Goal: Task Accomplishment & Management: Manage account settings

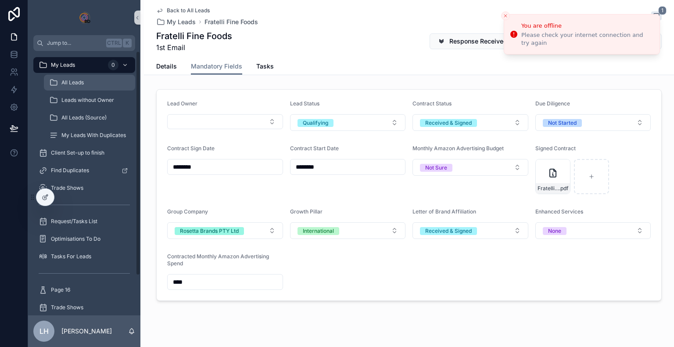
click at [74, 78] on div "All Leads" at bounding box center [89, 83] width 81 height 14
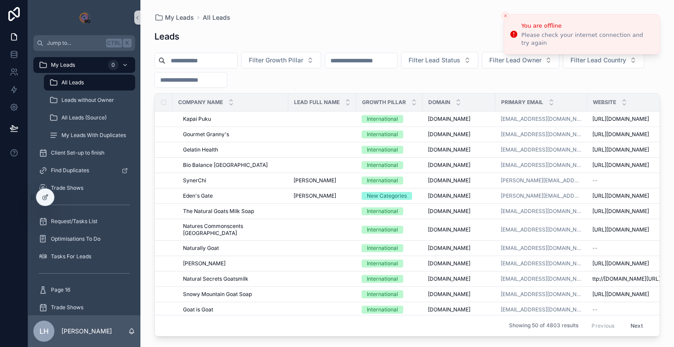
click at [238, 56] on input "scrollable content" at bounding box center [202, 60] width 72 height 12
paste input "*******"
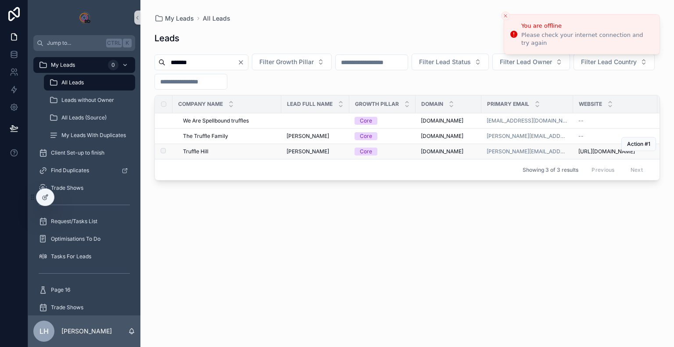
type input "*******"
click at [236, 152] on div "Truffle Hill Truffle Hill" at bounding box center [229, 151] width 93 height 7
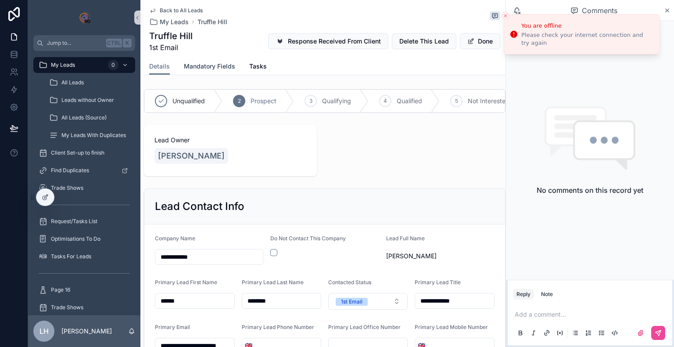
click at [218, 70] on span "Mandatory Fields" at bounding box center [209, 66] width 51 height 9
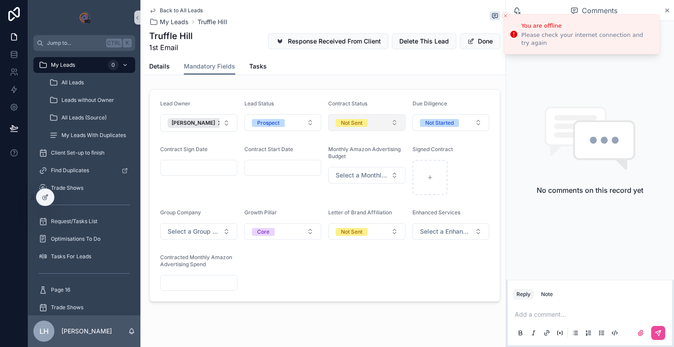
click at [369, 126] on button "Not Sent" at bounding box center [366, 122] width 77 height 17
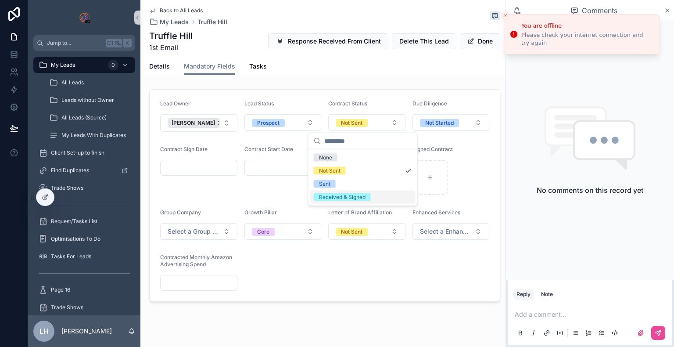
click at [344, 194] on div "Received & Signed" at bounding box center [342, 197] width 47 height 8
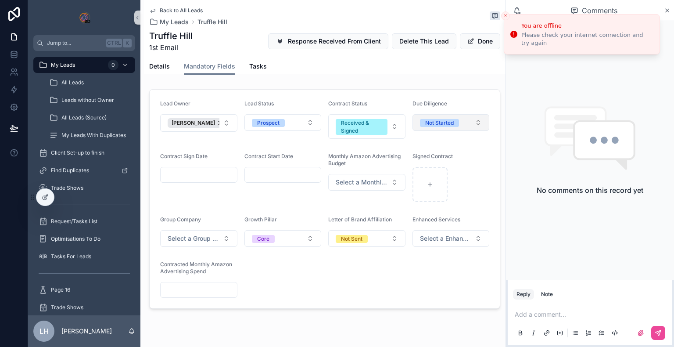
click at [443, 126] on div "Not Started" at bounding box center [440, 123] width 29 height 8
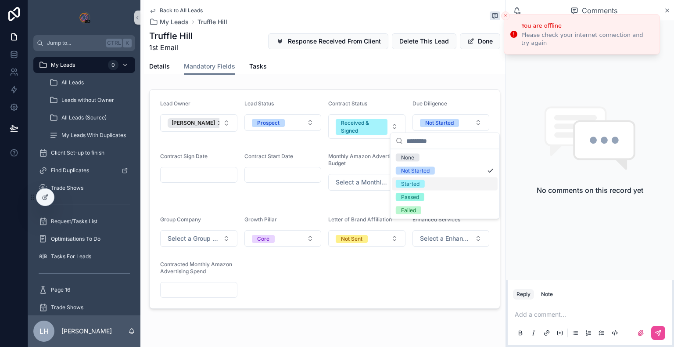
click at [417, 182] on div "Started" at bounding box center [410, 184] width 18 height 8
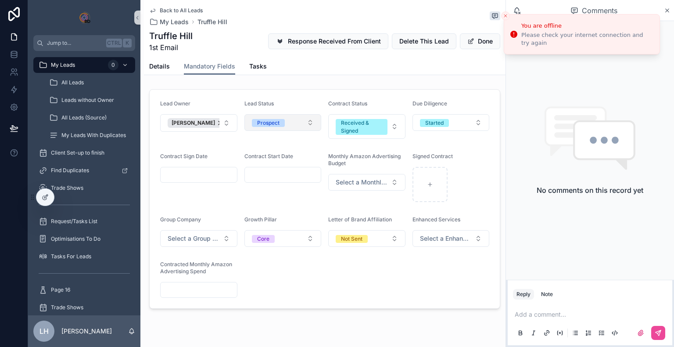
click at [290, 127] on button "Prospect" at bounding box center [283, 122] width 77 height 17
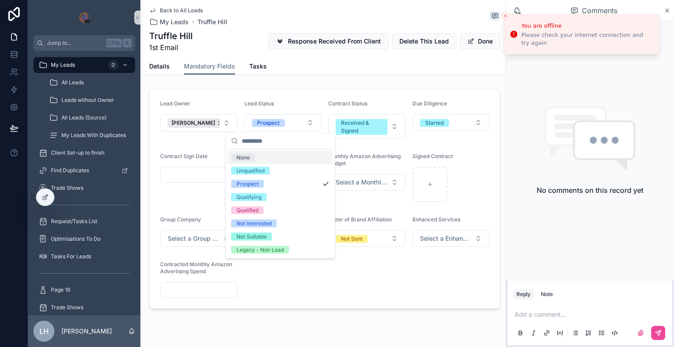
click at [296, 97] on form "Lead Owner [PERSON_NAME] Lead Status Prospect Contract Status Received & Signed…" at bounding box center [325, 199] width 350 height 219
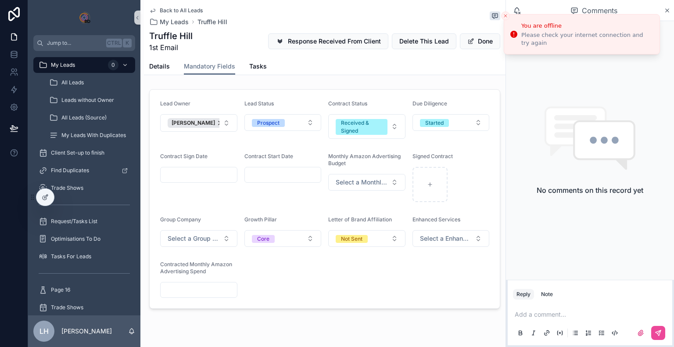
scroll to position [21, 0]
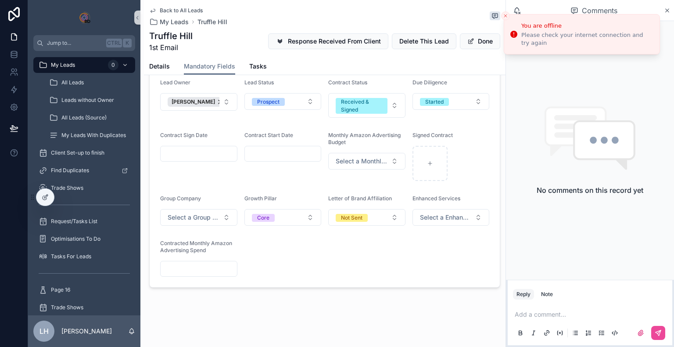
click at [194, 155] on input "scrollable content" at bounding box center [199, 154] width 76 height 12
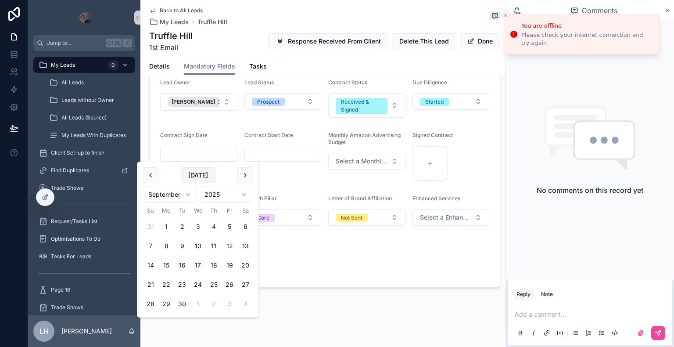
click at [195, 177] on button "[DATE]" at bounding box center [198, 175] width 35 height 16
type input "********"
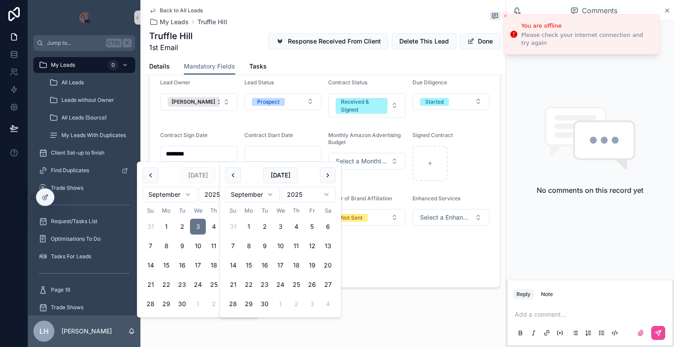
click at [282, 148] on input "scrollable content" at bounding box center [283, 154] width 76 height 12
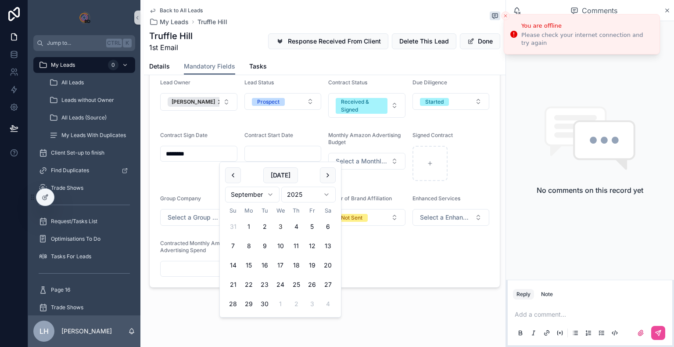
click at [281, 167] on button "[DATE]" at bounding box center [280, 175] width 35 height 16
type input "********"
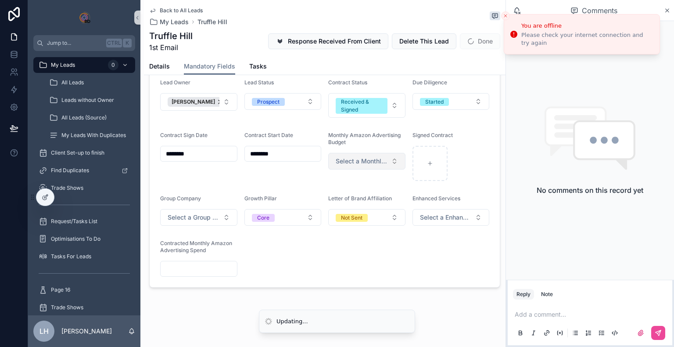
click at [374, 156] on button "Select a Monthly Amazon Advertising Budget" at bounding box center [366, 161] width 77 height 17
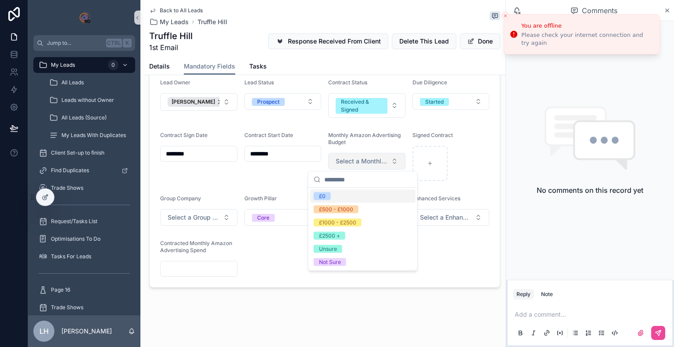
click at [374, 156] on button "Select a Monthly Amazon Advertising Budget" at bounding box center [366, 161] width 77 height 17
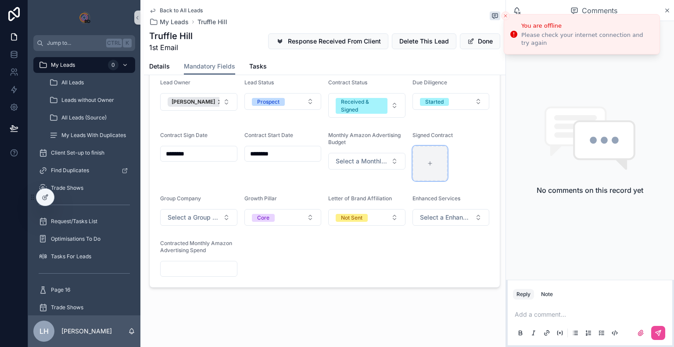
click at [427, 165] on icon "scrollable content" at bounding box center [430, 163] width 6 height 6
type input "**********"
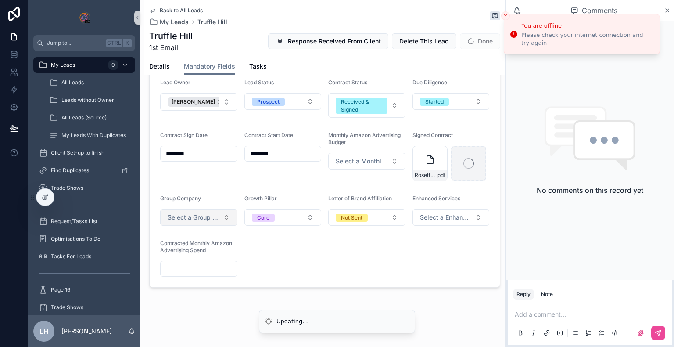
click at [210, 220] on span "Select a Group Company" at bounding box center [194, 217] width 52 height 9
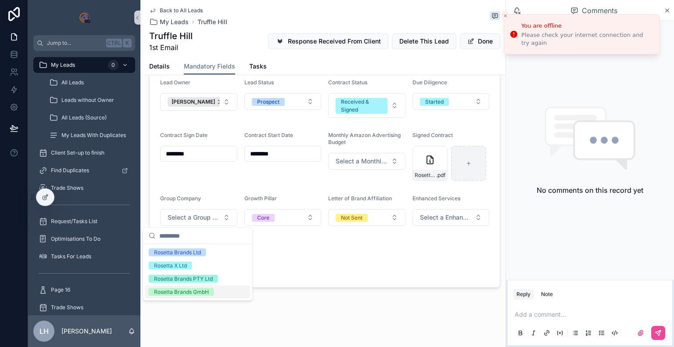
click at [185, 292] on div "Rosetta Brands GmbH" at bounding box center [181, 292] width 55 height 8
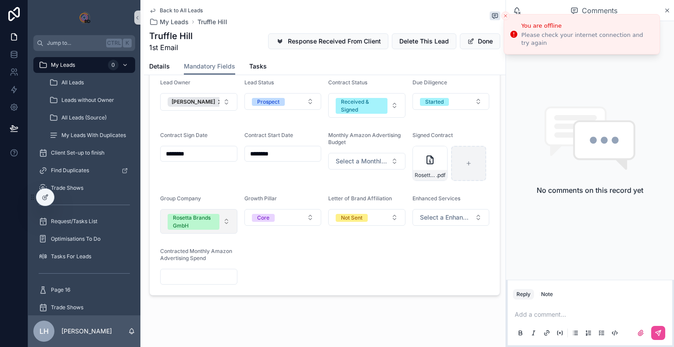
click at [206, 221] on div "Rosetta Brands GmbH" at bounding box center [193, 222] width 41 height 16
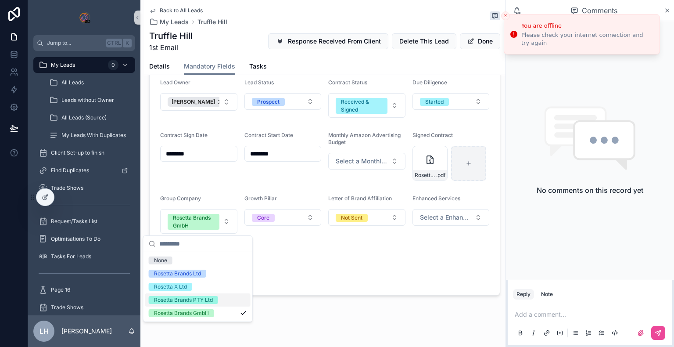
click at [194, 303] on div "Rosetta Brands PTY Ltd" at bounding box center [183, 300] width 59 height 8
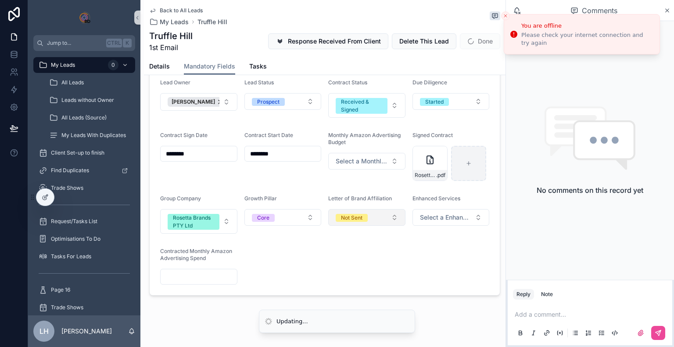
click at [391, 213] on button "Not Sent" at bounding box center [366, 217] width 77 height 17
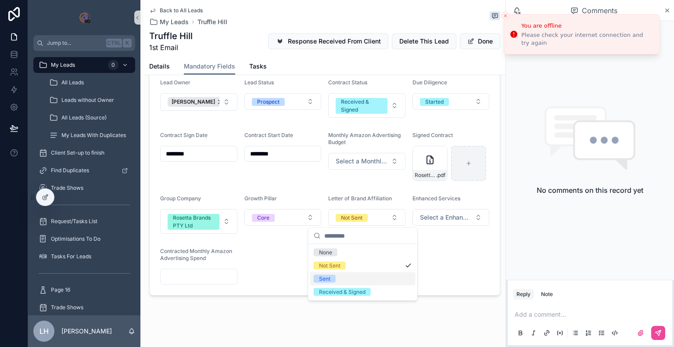
click at [351, 281] on div "Sent" at bounding box center [362, 278] width 105 height 13
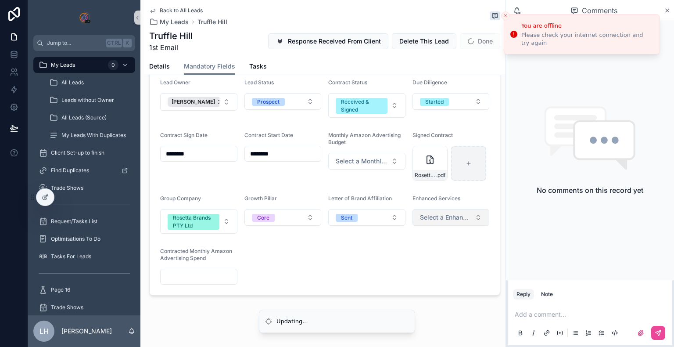
click at [449, 223] on button "Select a Enhanced Services" at bounding box center [451, 217] width 77 height 17
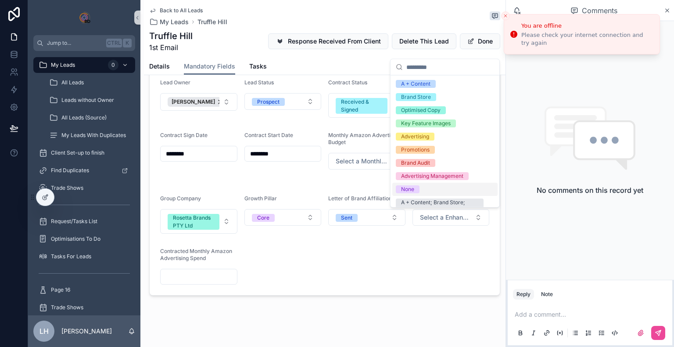
click at [439, 184] on div "None" at bounding box center [445, 189] width 105 height 13
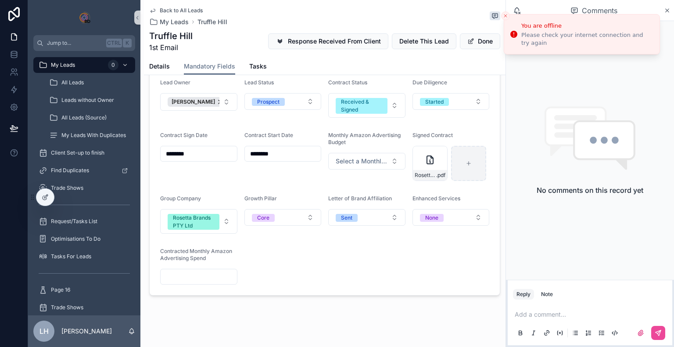
click at [395, 266] on form "Lead Owner [PERSON_NAME] Lead Status Prospect Contract Status Received & Signed…" at bounding box center [325, 182] width 350 height 227
click at [199, 278] on input "scrollable content" at bounding box center [199, 277] width 76 height 12
type input "****"
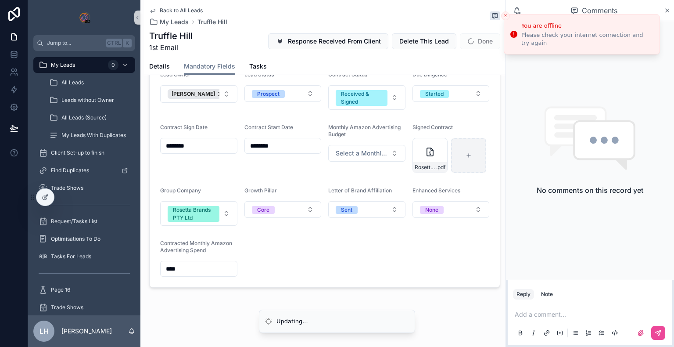
scroll to position [0, 0]
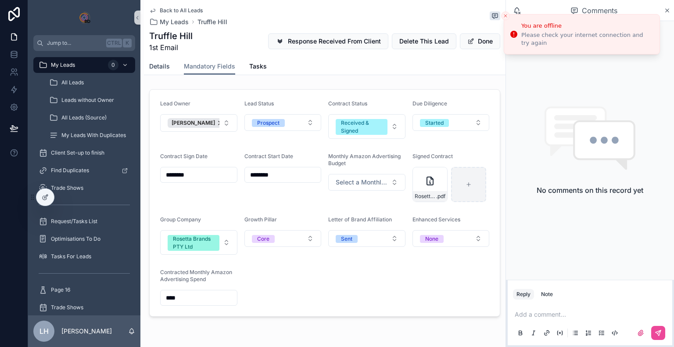
click at [165, 69] on span "Details" at bounding box center [159, 66] width 21 height 9
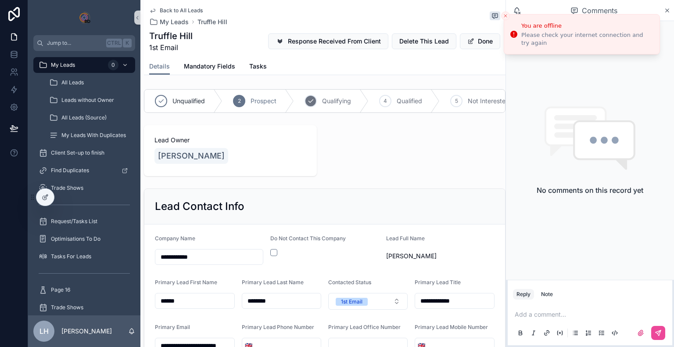
click at [332, 97] on span "Qualifying" at bounding box center [336, 101] width 29 height 9
click at [378, 101] on span "Qualified" at bounding box center [371, 101] width 25 height 9
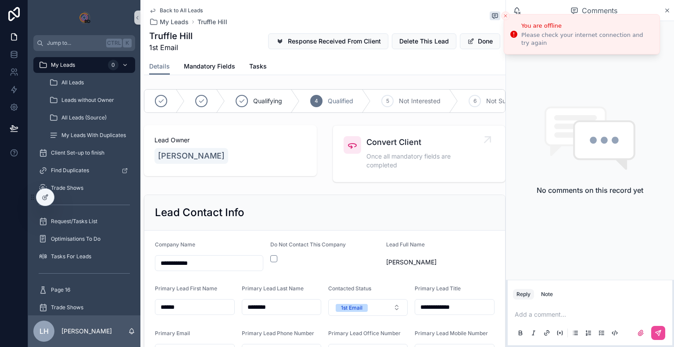
click at [390, 148] on span "Convert Client" at bounding box center [424, 142] width 114 height 12
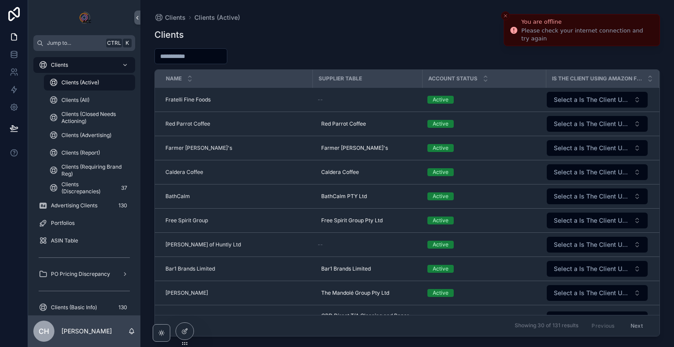
click at [509, 15] on button "Close toast" at bounding box center [505, 15] width 9 height 9
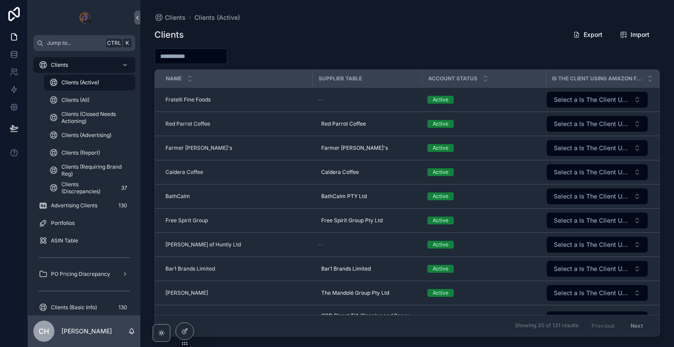
click at [207, 50] on input "scrollable content" at bounding box center [191, 56] width 72 height 12
click at [204, 52] on input "scrollable content" at bounding box center [191, 56] width 72 height 12
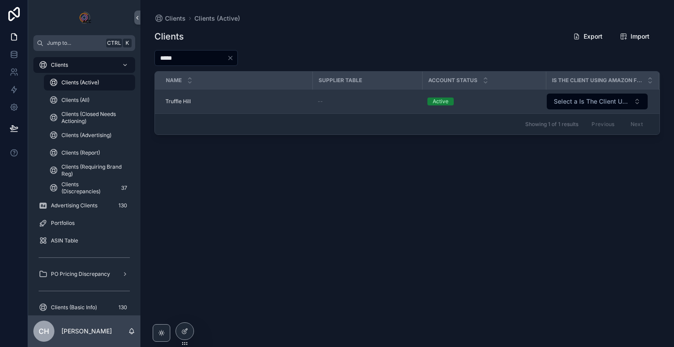
type input "*****"
click at [242, 103] on div "Truffle Hill Truffle Hill" at bounding box center [237, 101] width 142 height 7
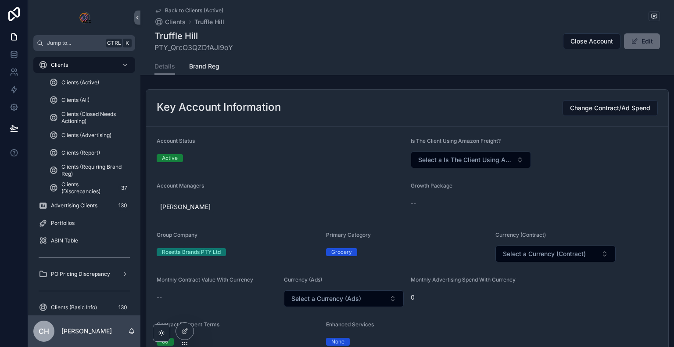
click at [634, 41] on span "scrollable content" at bounding box center [634, 41] width 7 height 7
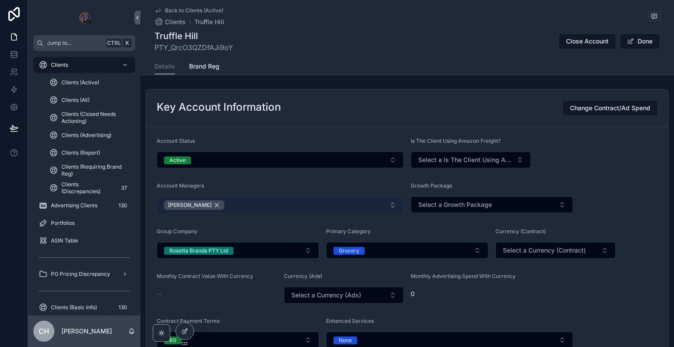
click at [208, 205] on div "Sophie Smith" at bounding box center [194, 205] width 60 height 10
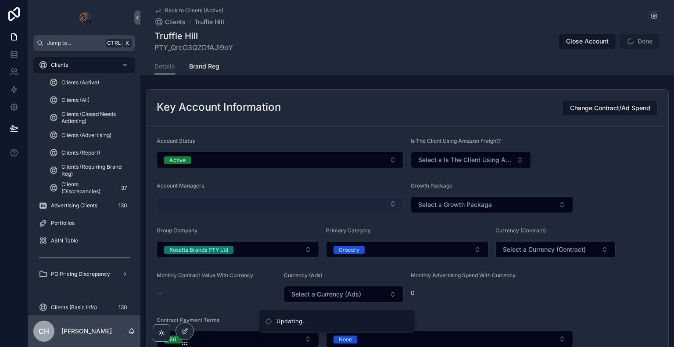
click at [208, 205] on button "Select Button" at bounding box center [280, 203] width 247 height 15
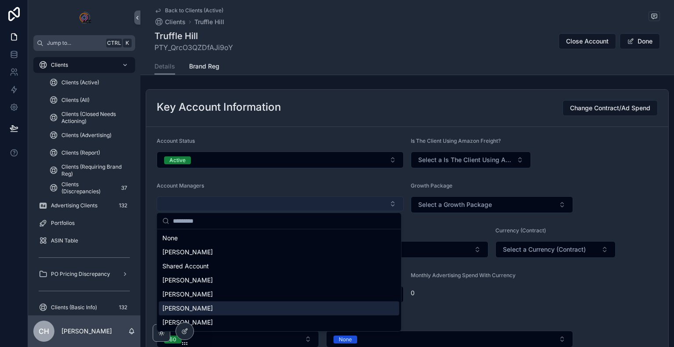
click at [270, 312] on div "Alex Green" at bounding box center [279, 308] width 241 height 14
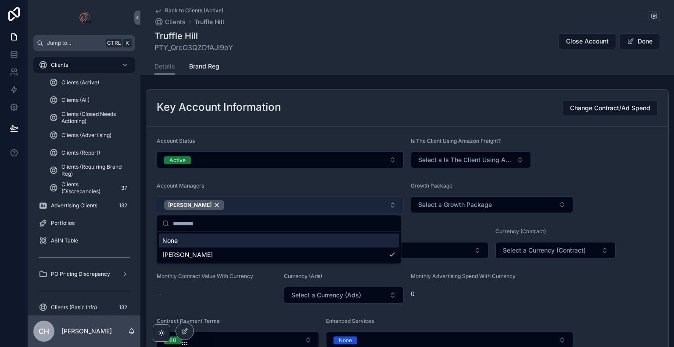
click at [384, 105] on div "Key Account Information Change Contract/Ad Spend" at bounding box center [407, 108] width 501 height 16
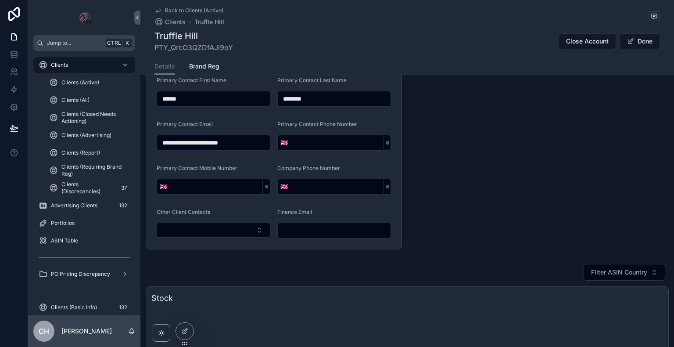
scroll to position [46, 0]
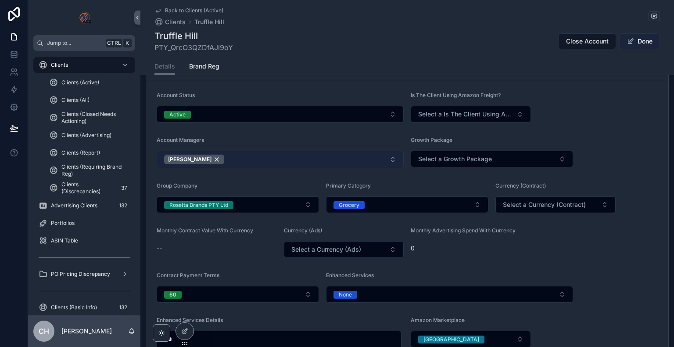
click at [628, 40] on span "scrollable content" at bounding box center [631, 41] width 7 height 7
